Goal: Information Seeking & Learning: Understand process/instructions

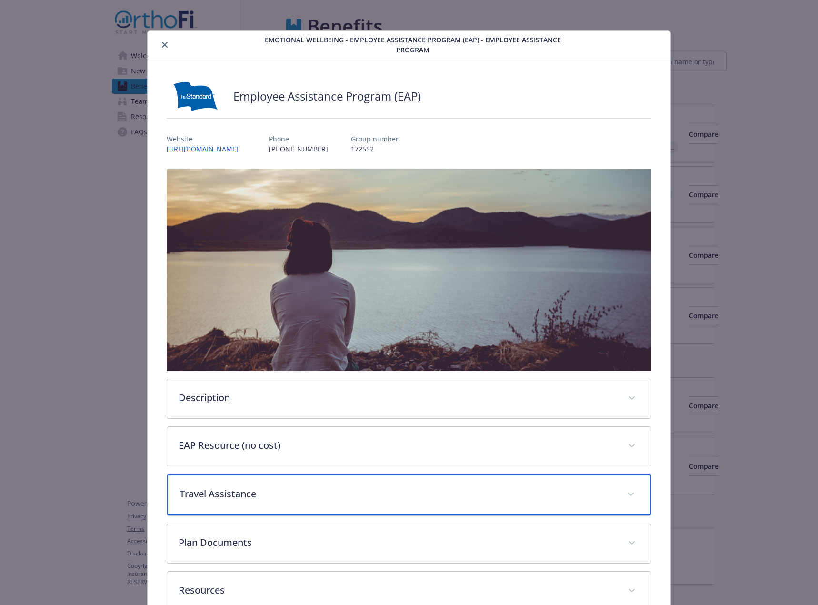
click at [624, 488] on span "details for plan Emotional Wellbeing - Employee Assistance Program (EAP) - Empl…" at bounding box center [630, 494] width 15 height 15
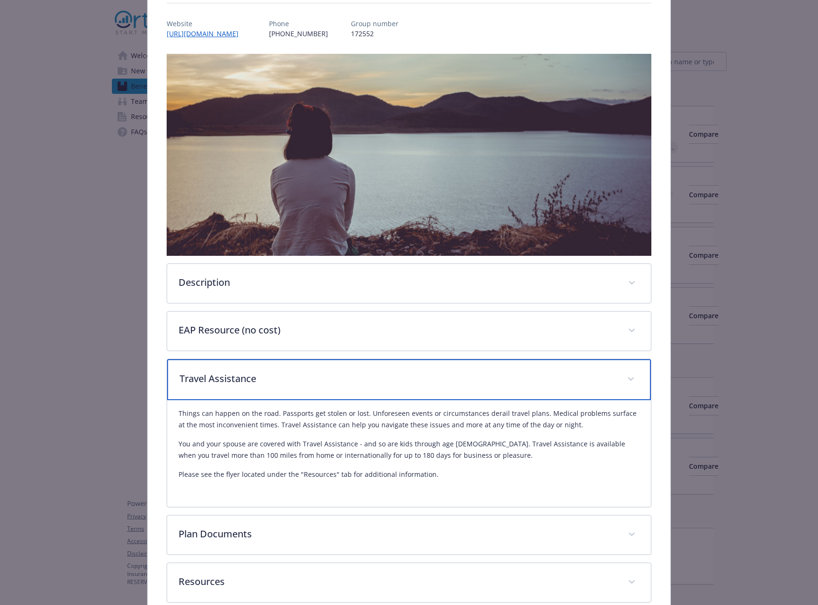
scroll to position [165, 0]
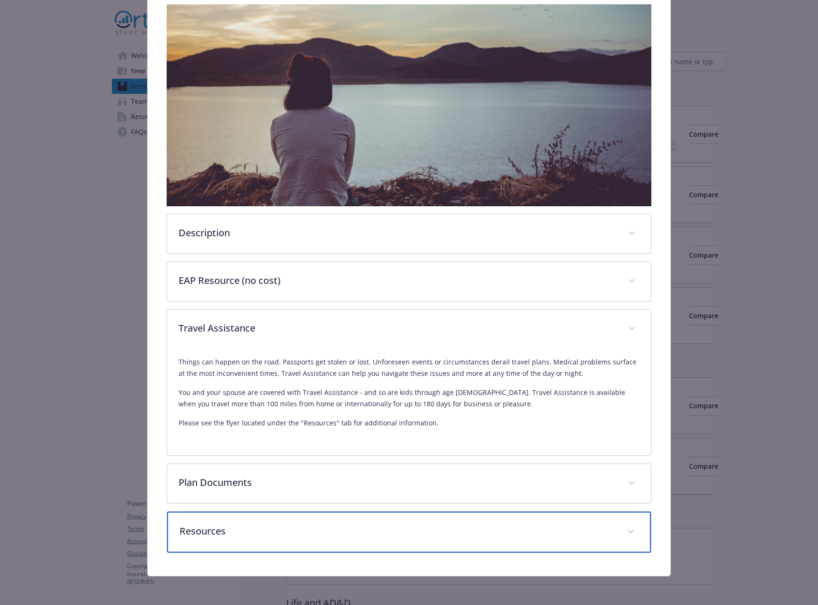
click at [233, 533] on p "Resources" at bounding box center [397, 531] width 436 height 14
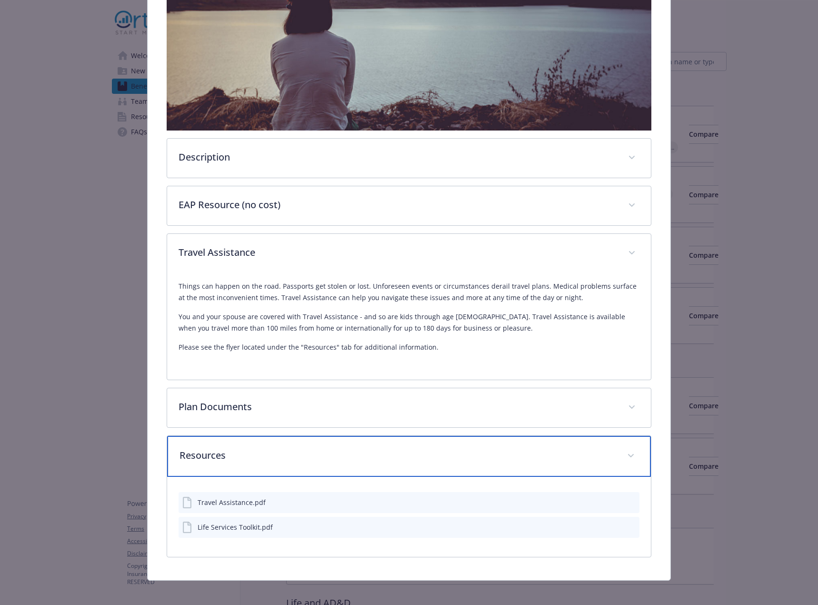
scroll to position [245, 0]
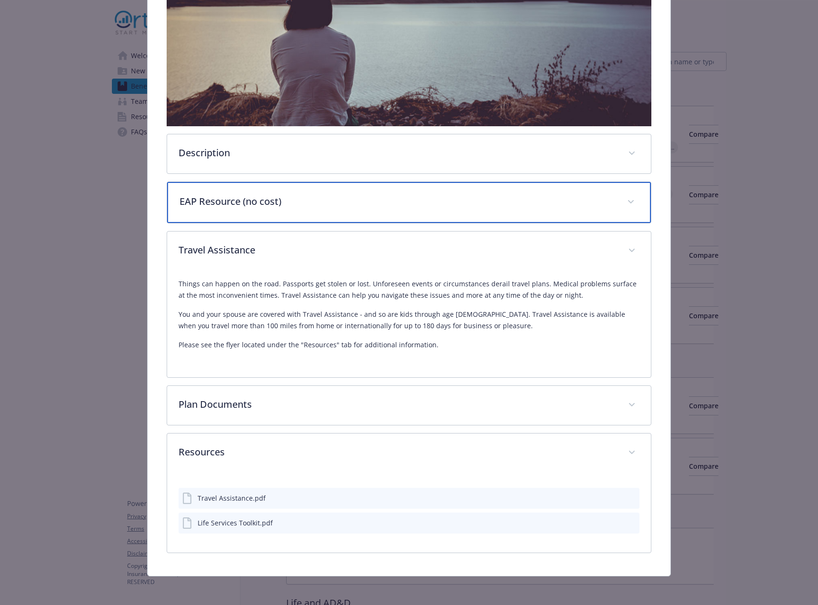
click at [262, 202] on p "EAP Resource (no cost)" at bounding box center [397, 201] width 436 height 14
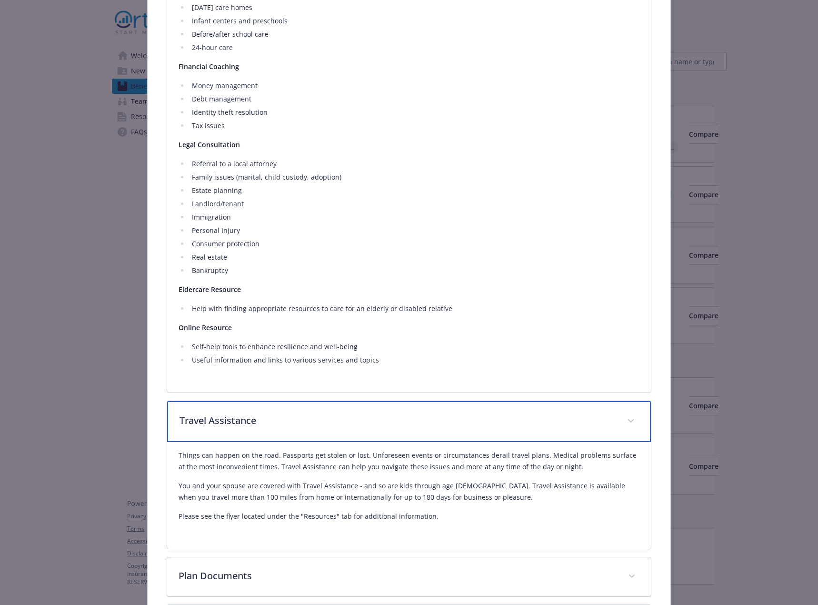
scroll to position [671, 0]
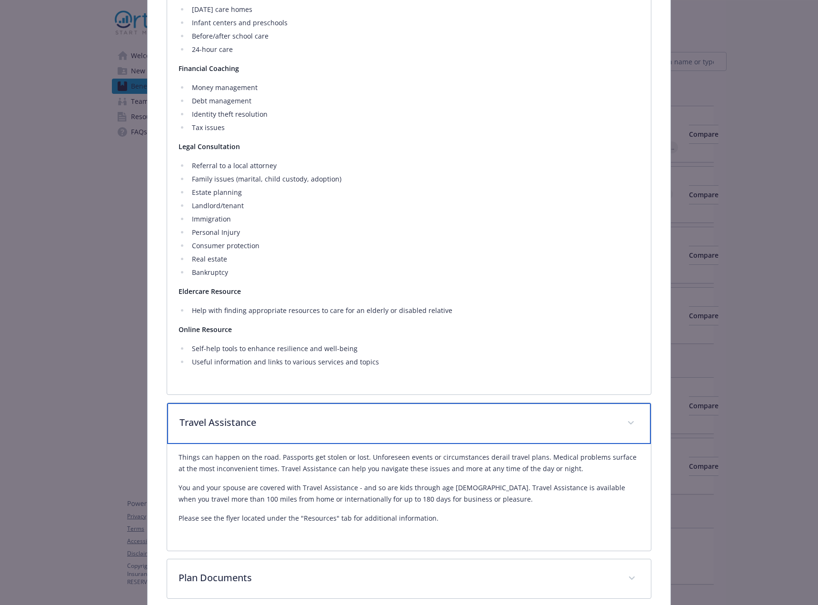
click at [560, 412] on div "Travel Assistance" at bounding box center [409, 423] width 484 height 41
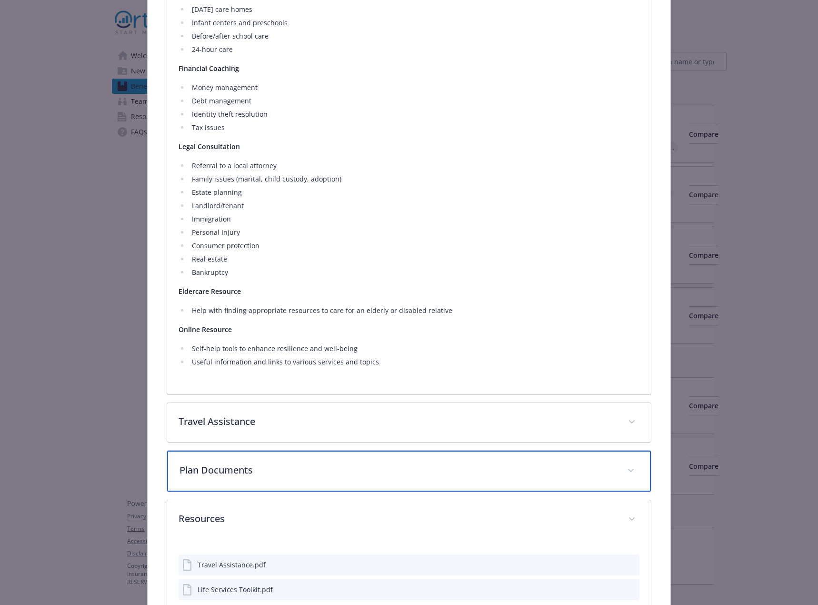
click at [473, 454] on div "Plan Documents" at bounding box center [409, 470] width 484 height 41
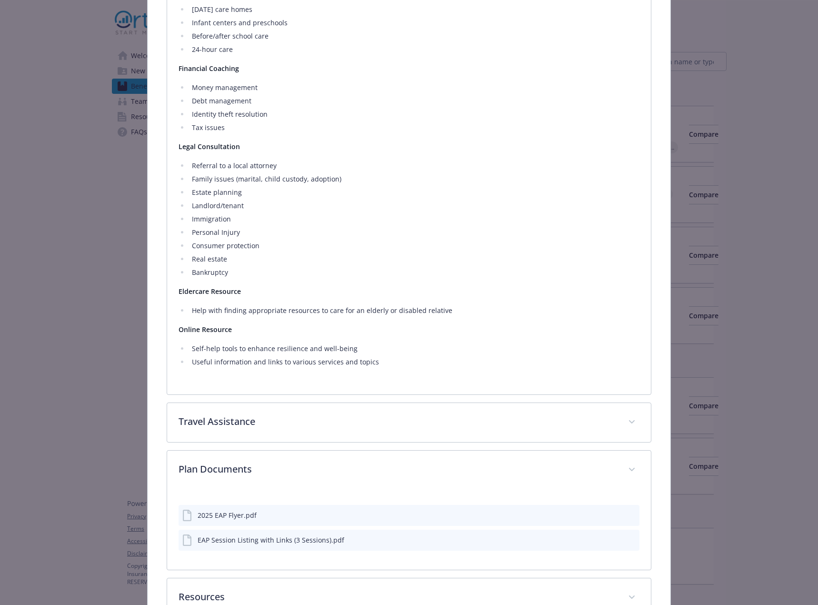
click at [626, 514] on icon "preview file" at bounding box center [630, 514] width 9 height 7
